Goal: Browse casually: Explore the website without a specific task or goal

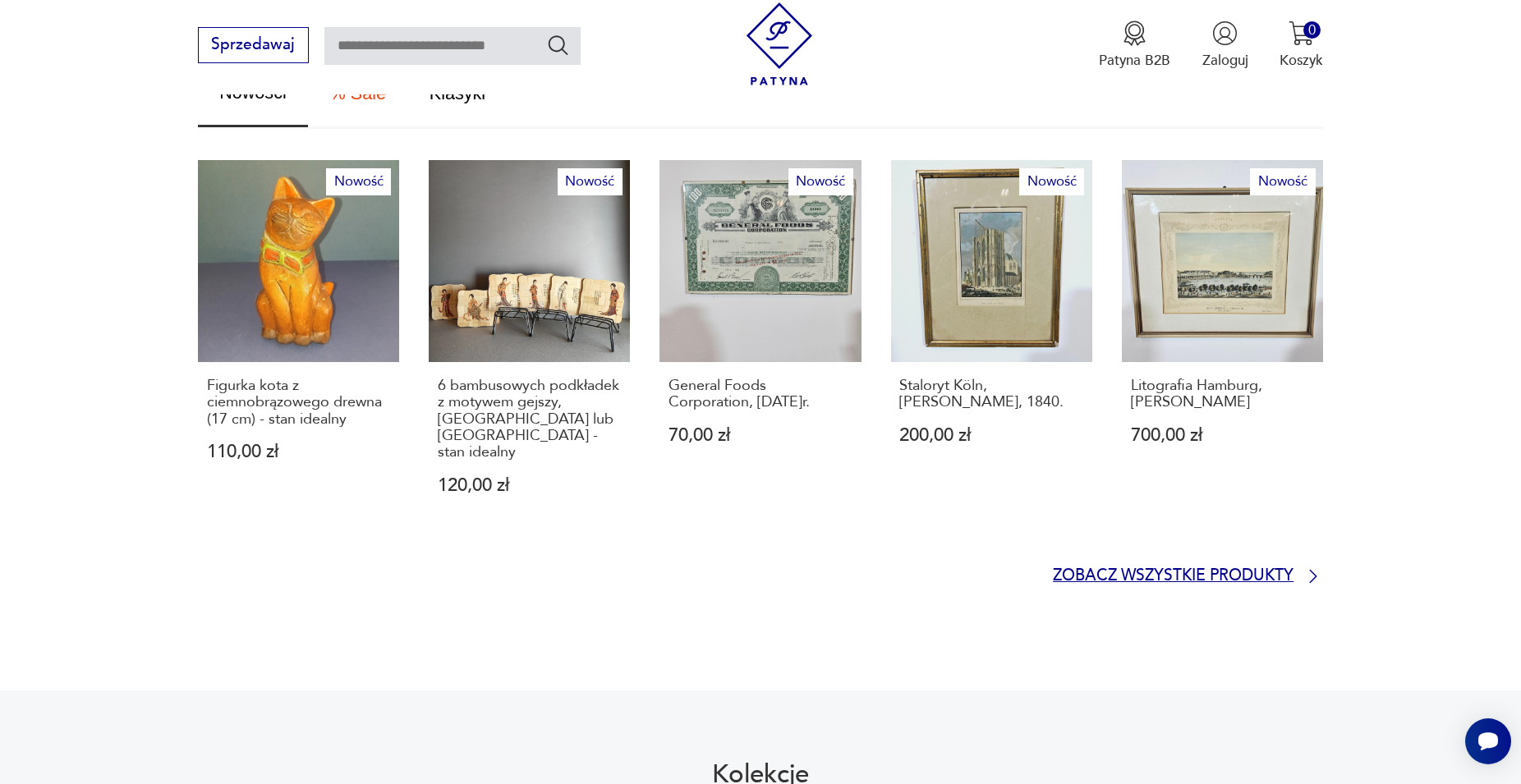
click at [1193, 570] on p "Zobacz wszystkie produkty" at bounding box center [1173, 576] width 241 height 13
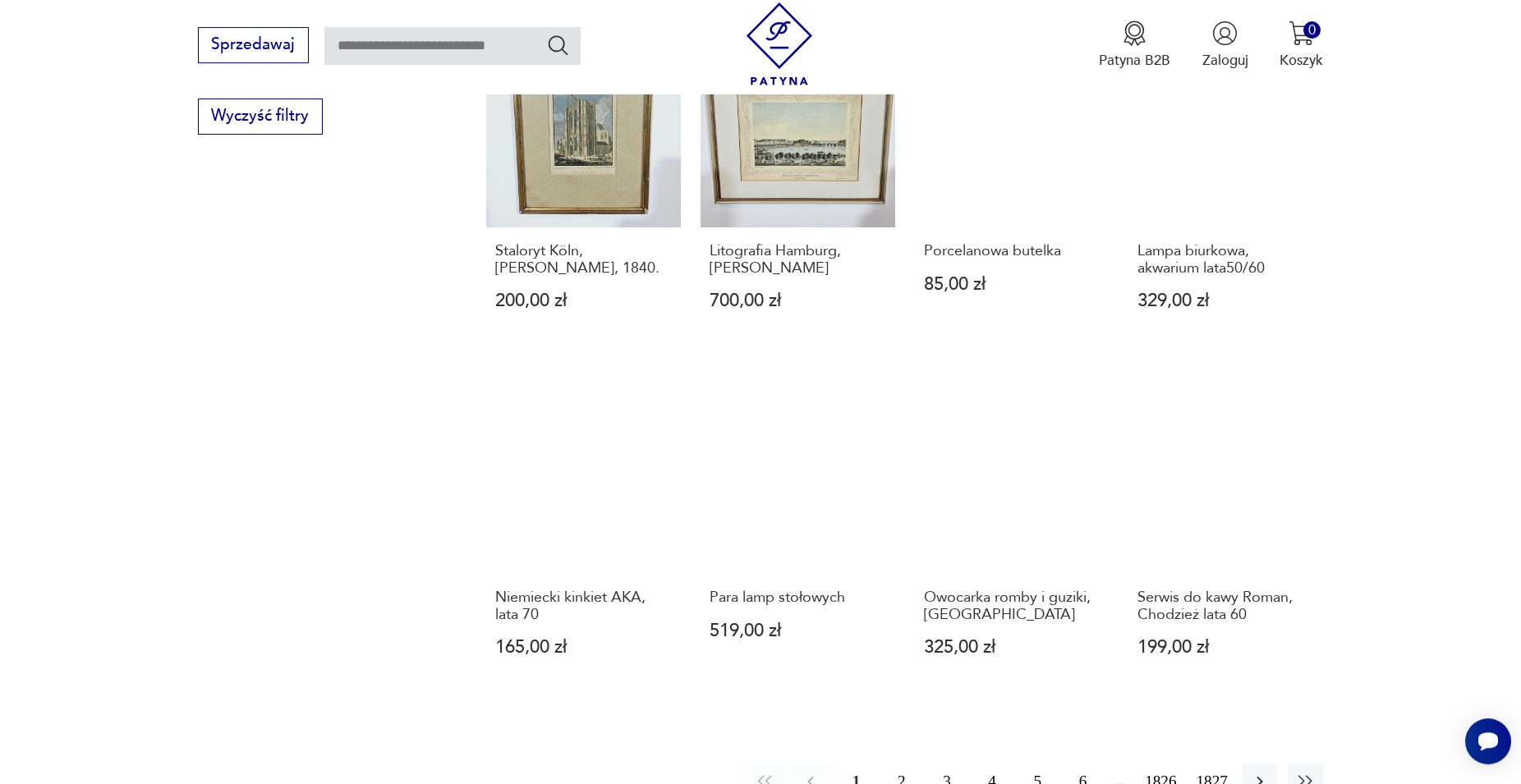
scroll to position [1368, 0]
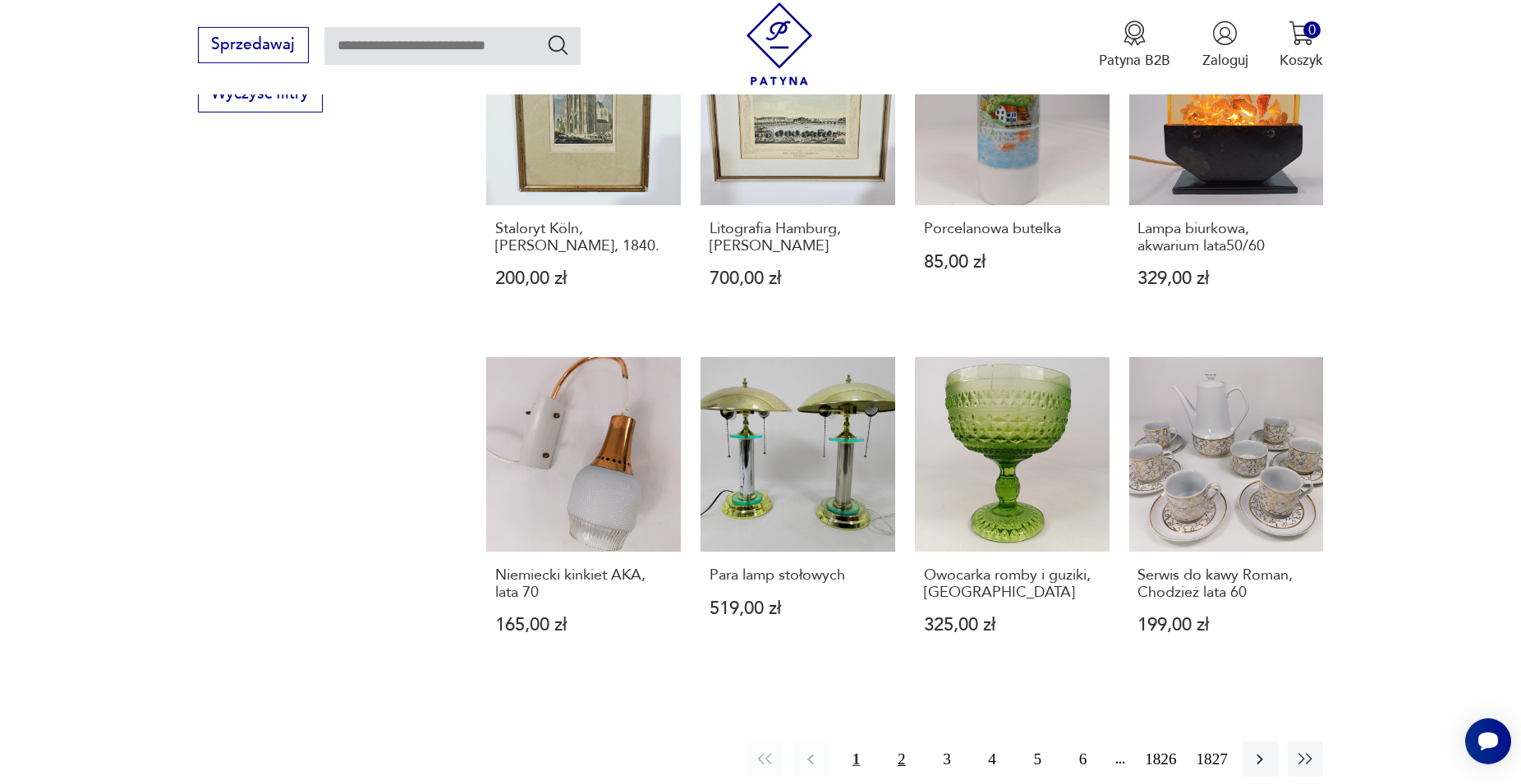
click at [898, 741] on button "2" at bounding box center [901, 758] width 36 height 36
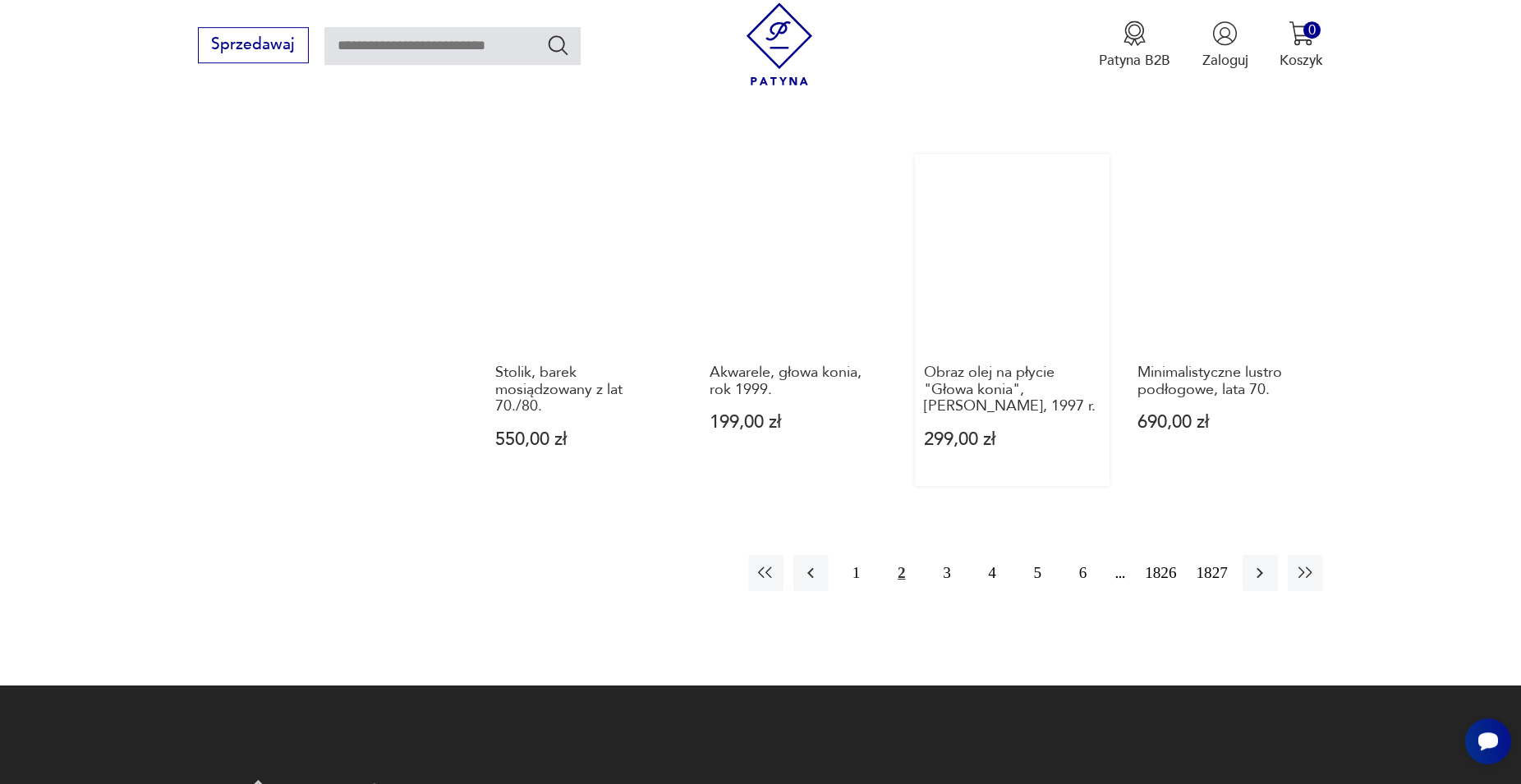
scroll to position [1535, 0]
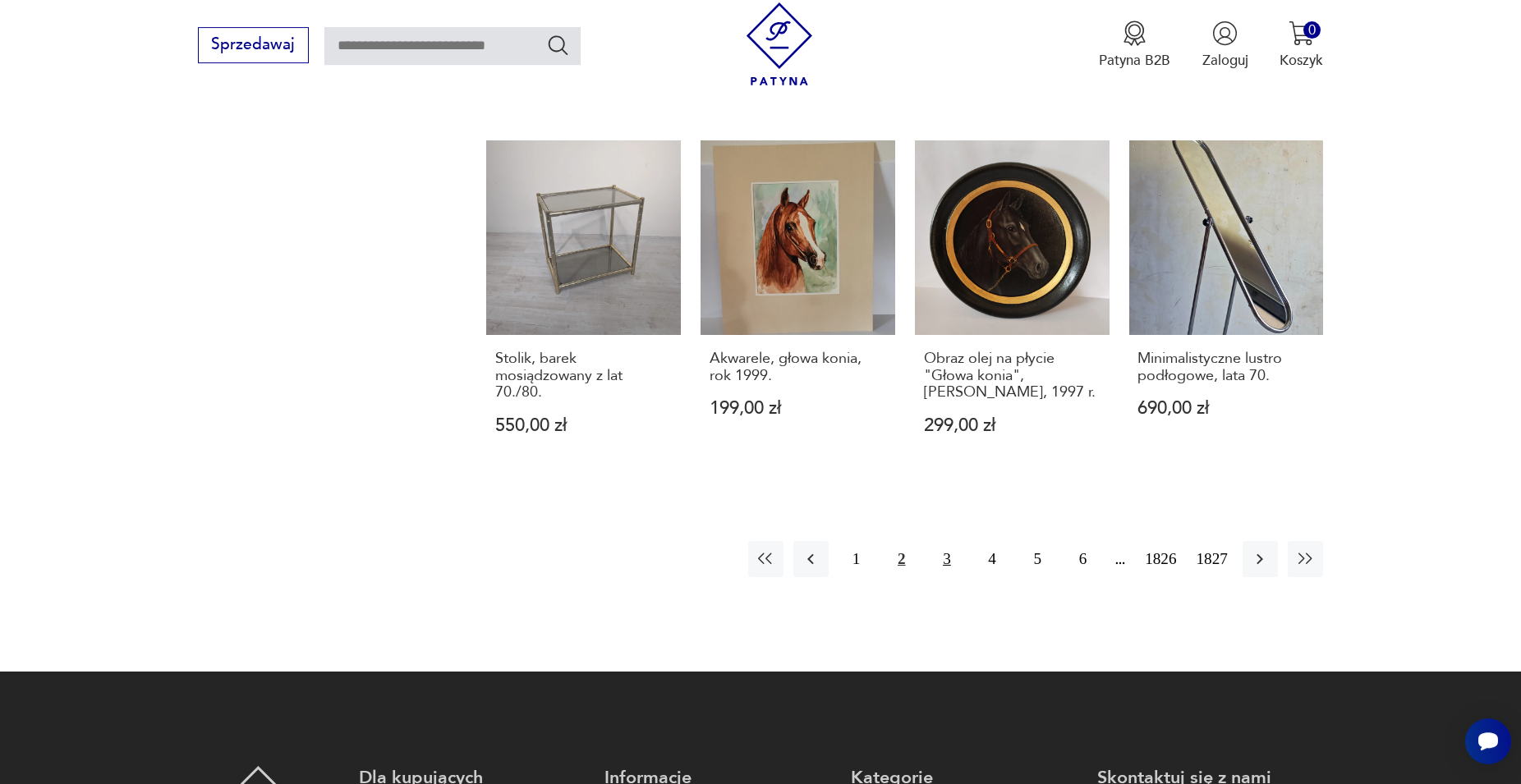
click at [952, 563] on button "3" at bounding box center [946, 558] width 36 height 36
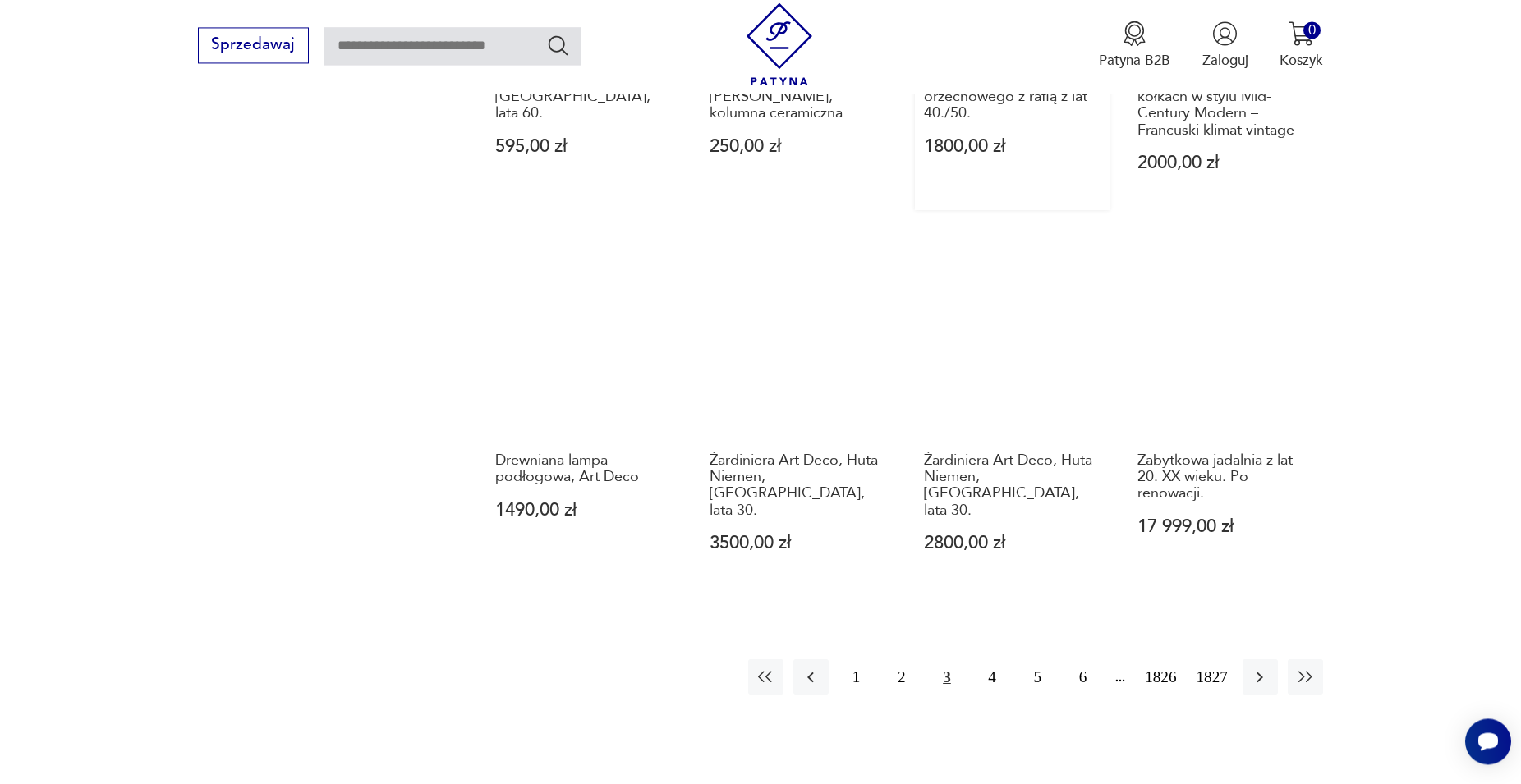
scroll to position [1451, 0]
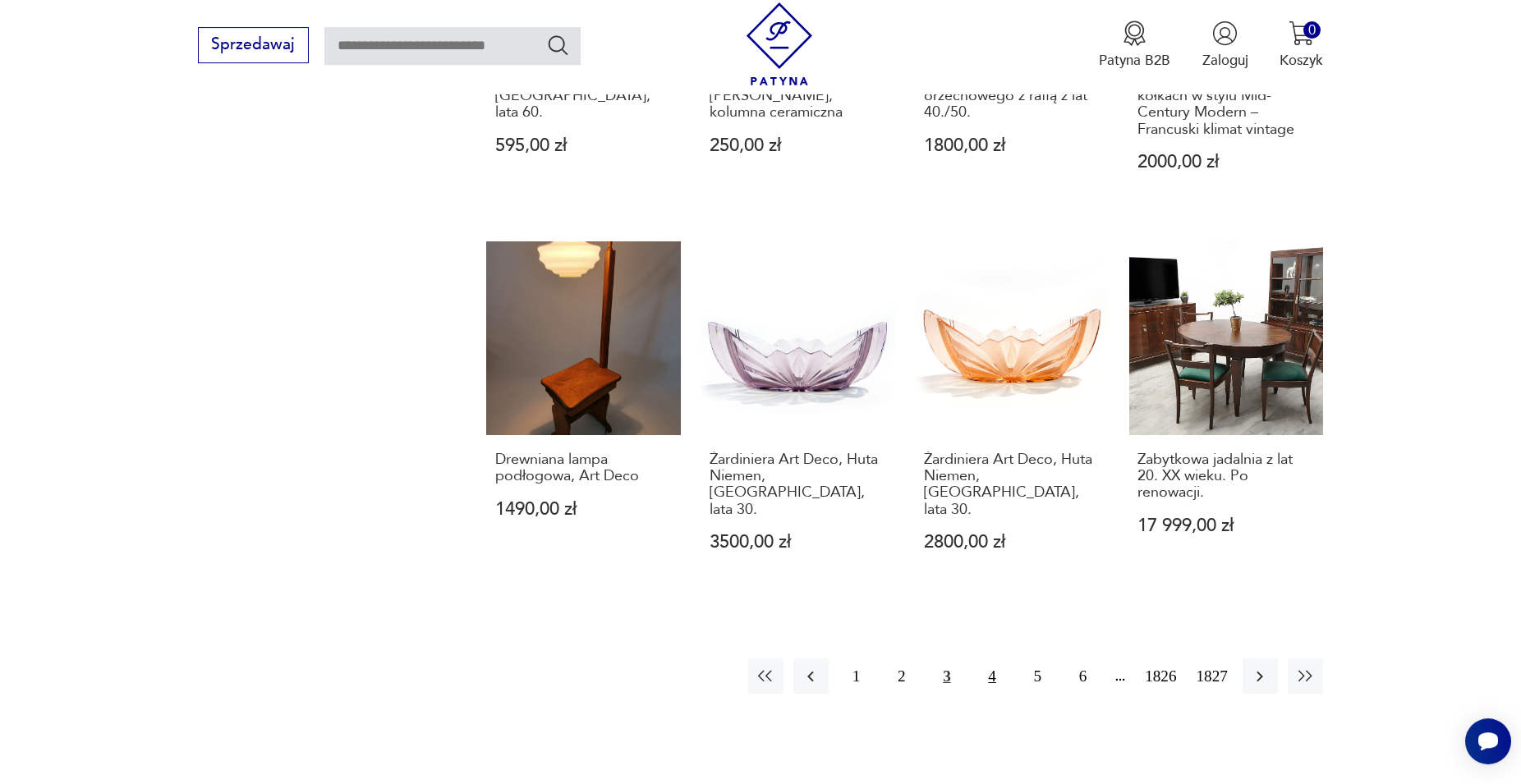
click at [987, 678] on button "4" at bounding box center [992, 676] width 36 height 36
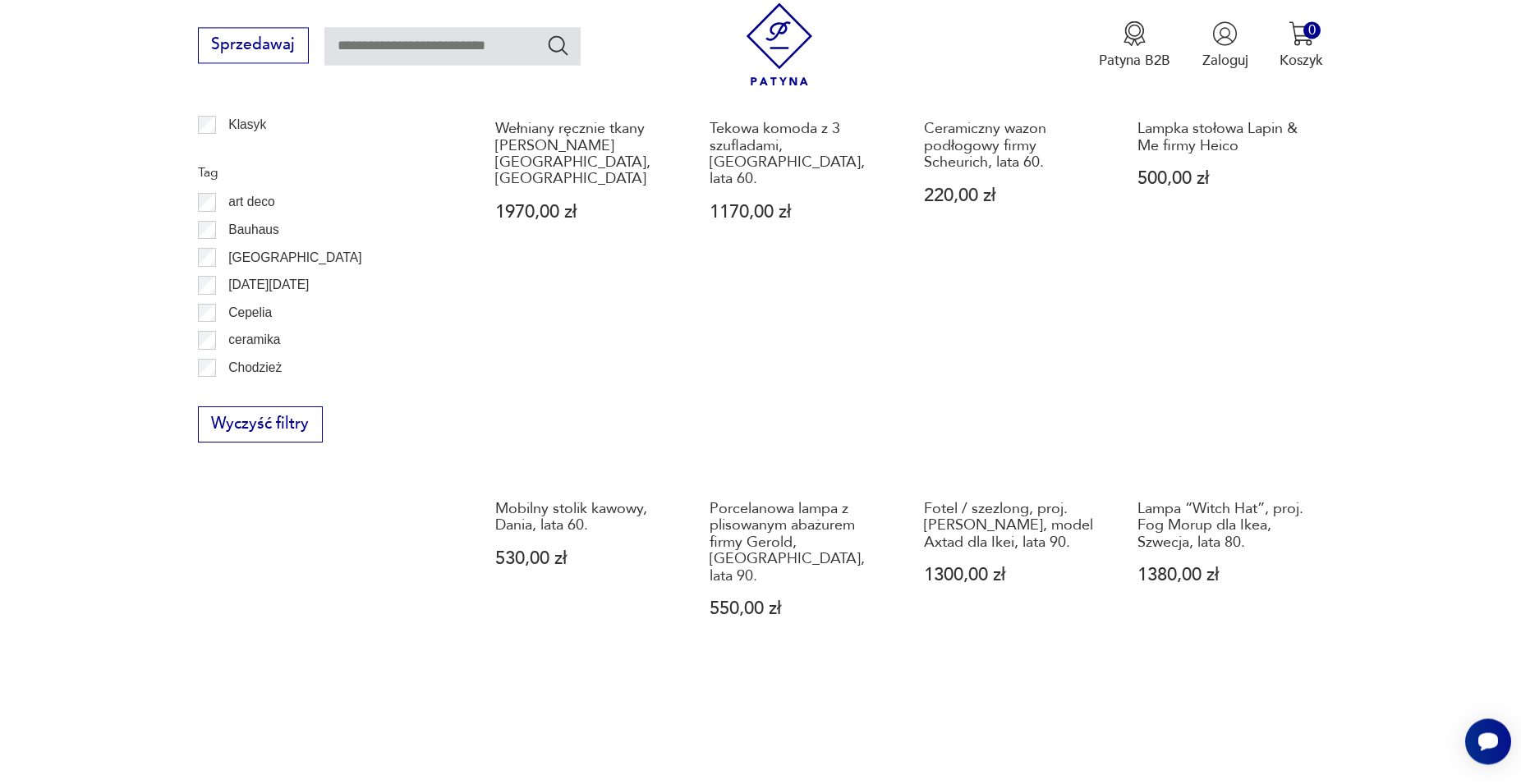
scroll to position [1451, 0]
